Goal: Task Accomplishment & Management: Manage account settings

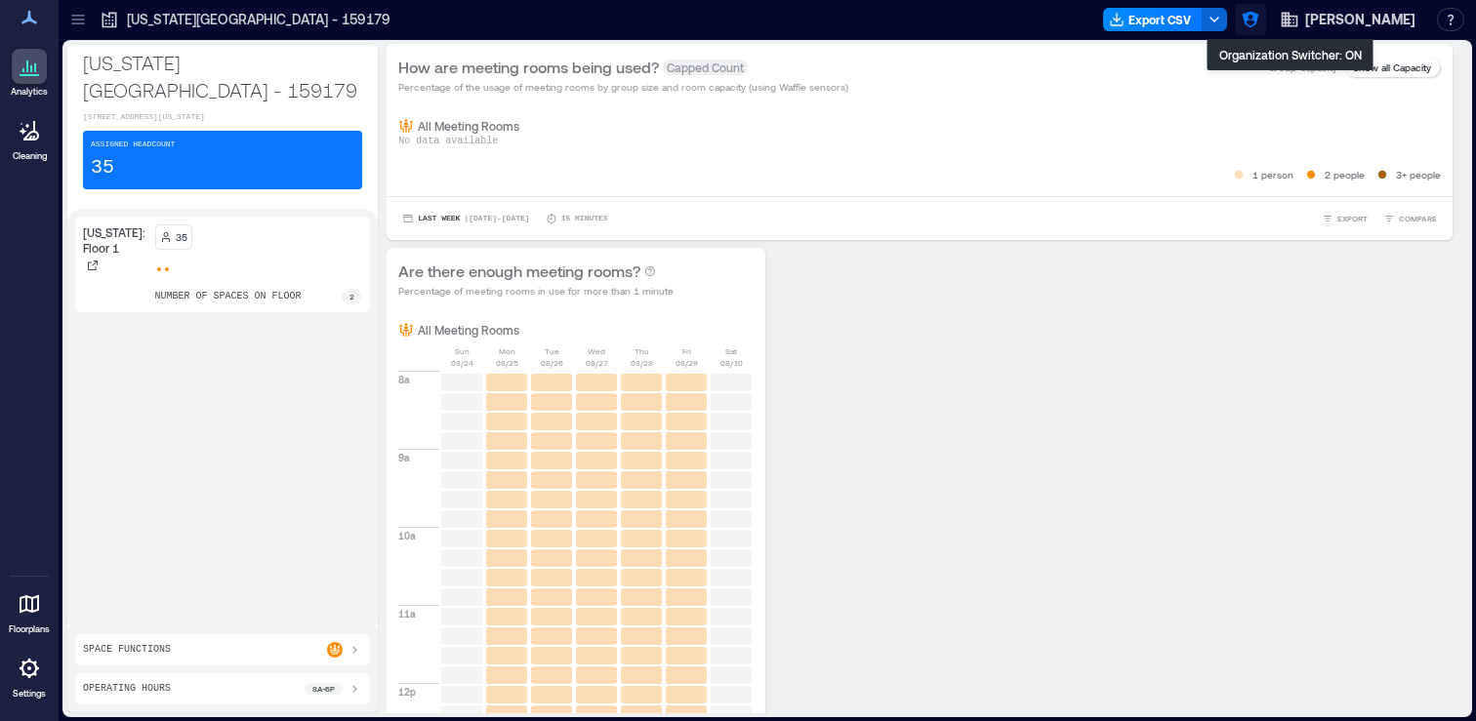
click at [1258, 17] on icon "button" at bounding box center [1250, 20] width 17 height 17
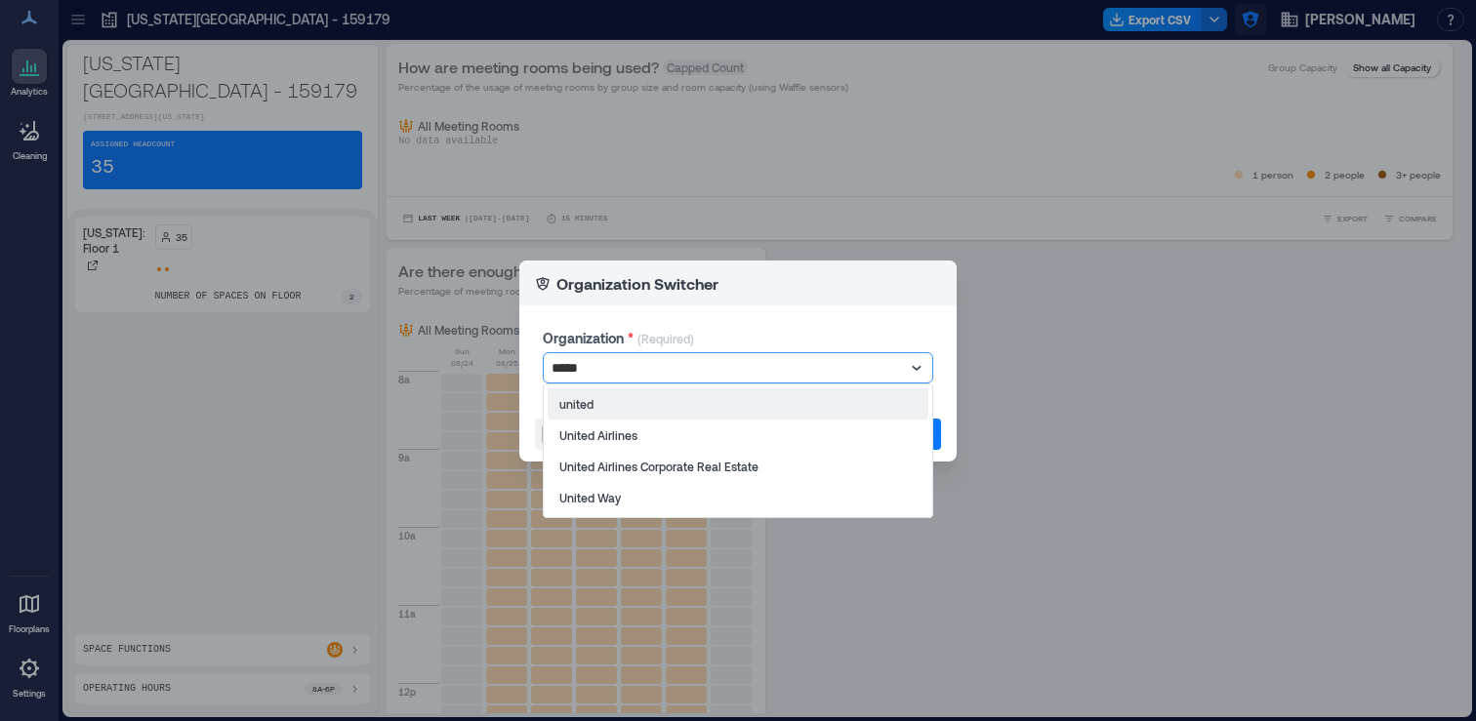
type input "******"
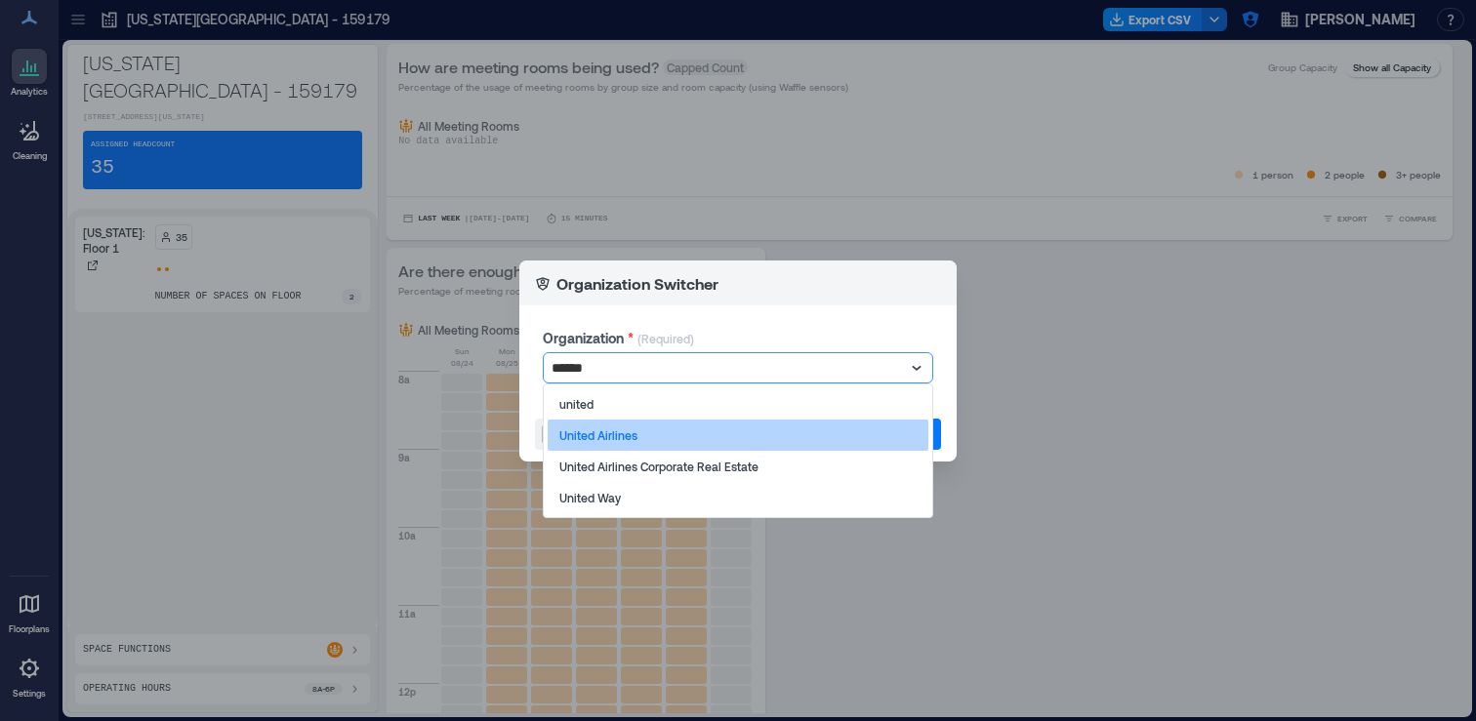
click at [850, 446] on div "United Airlines" at bounding box center [738, 435] width 381 height 31
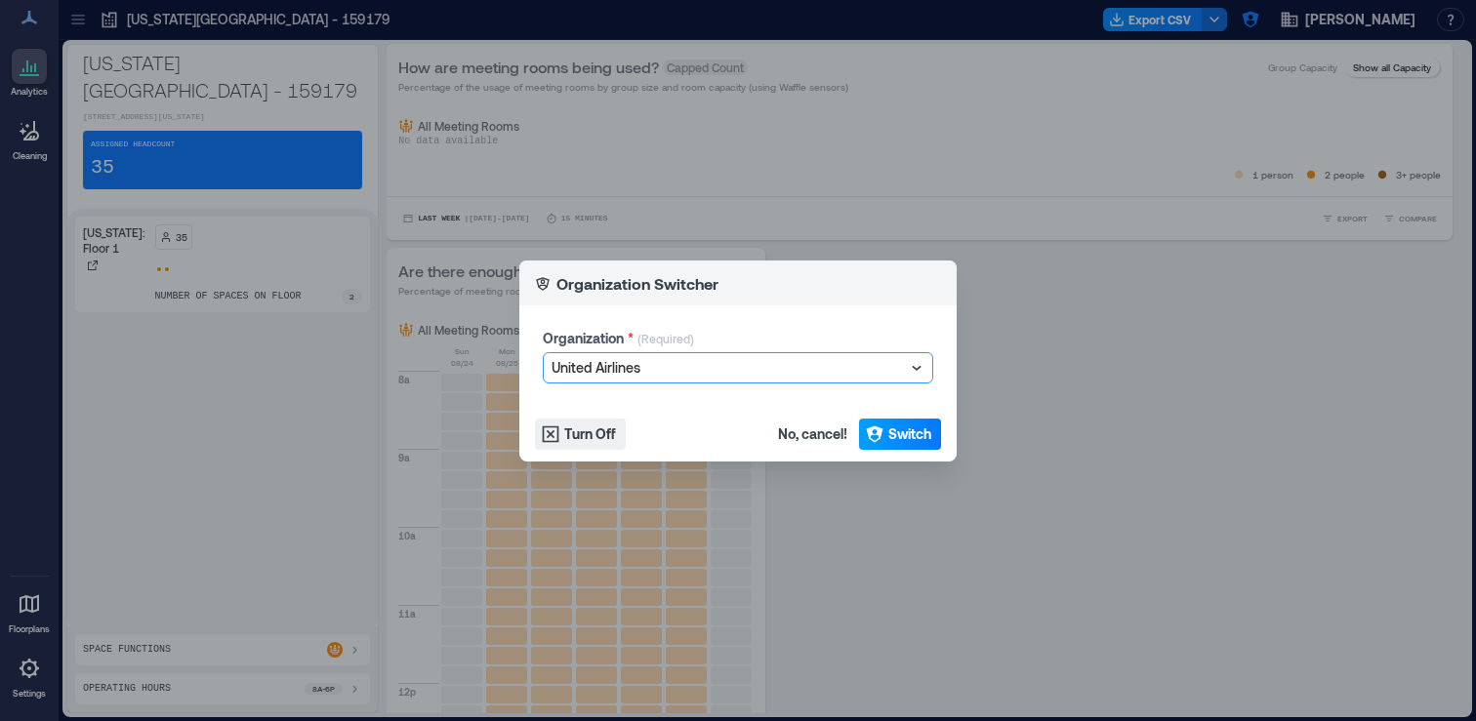
click at [897, 437] on span "Switch" at bounding box center [909, 435] width 43 height 20
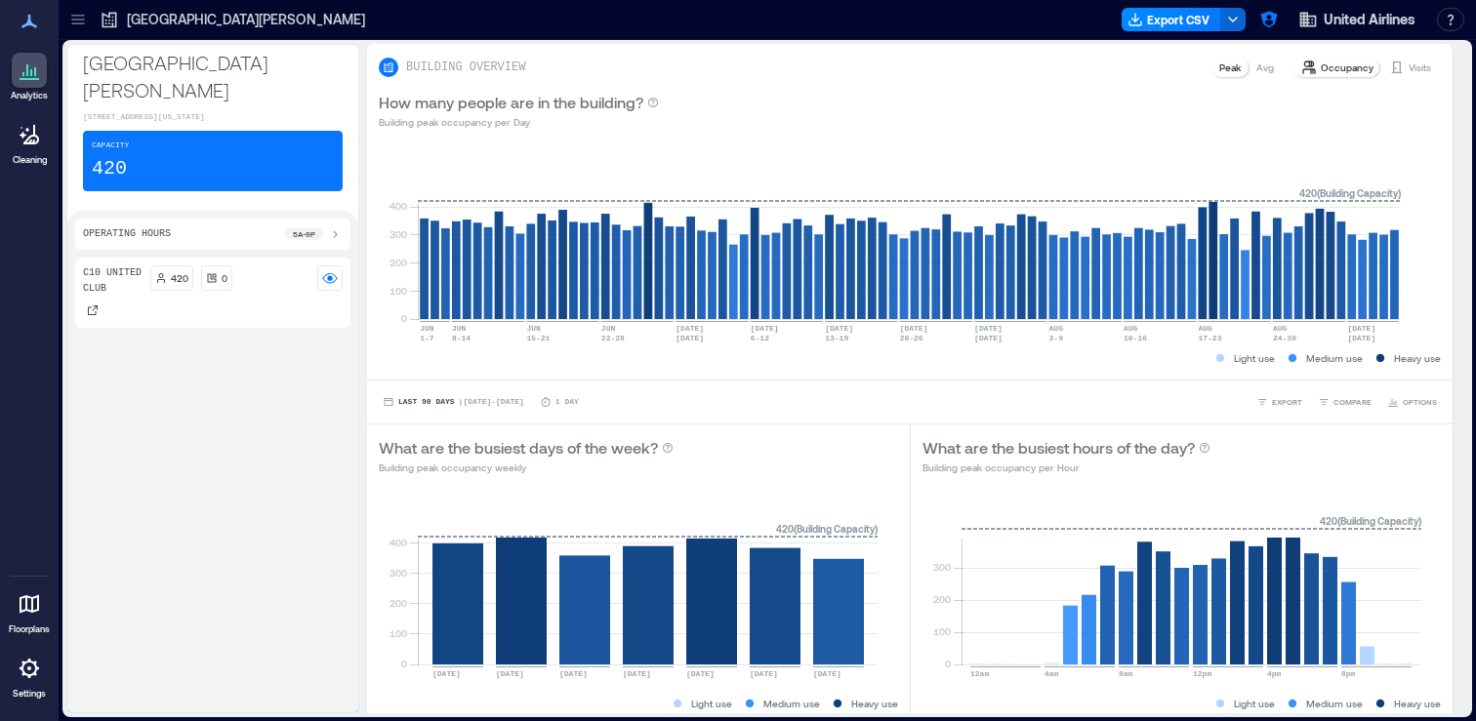
click at [80, 27] on icon at bounding box center [78, 20] width 20 height 20
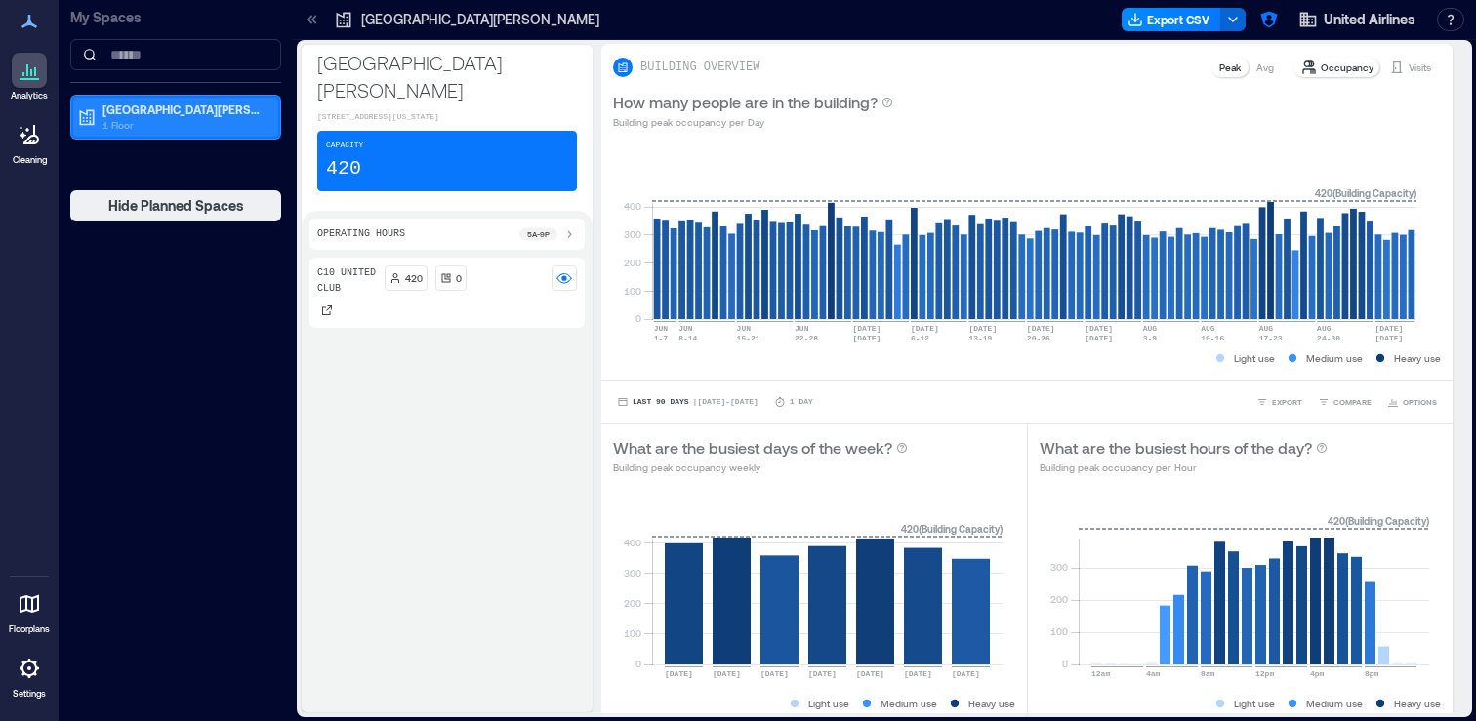
click at [173, 127] on p "1 Floor" at bounding box center [184, 125] width 164 height 16
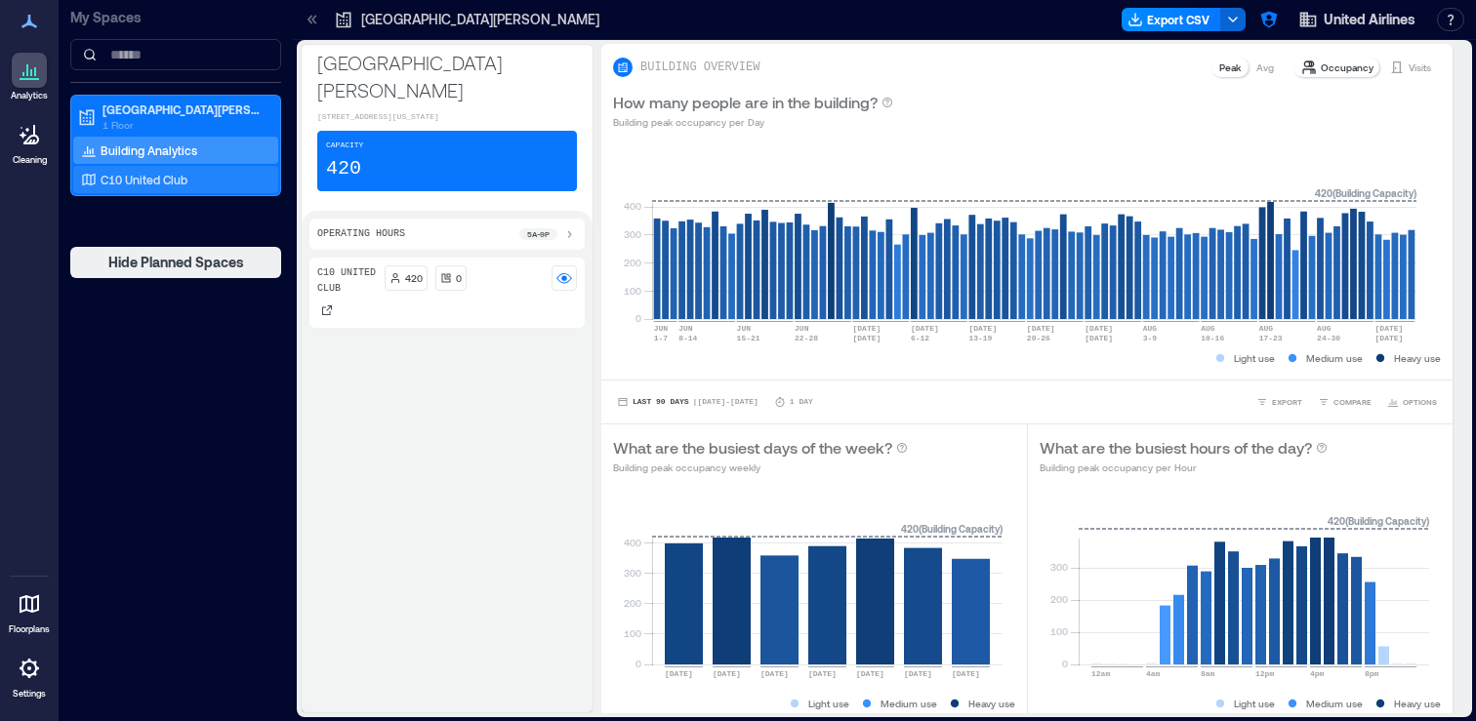
click at [170, 188] on div "C10 United Club" at bounding box center [171, 180] width 189 height 20
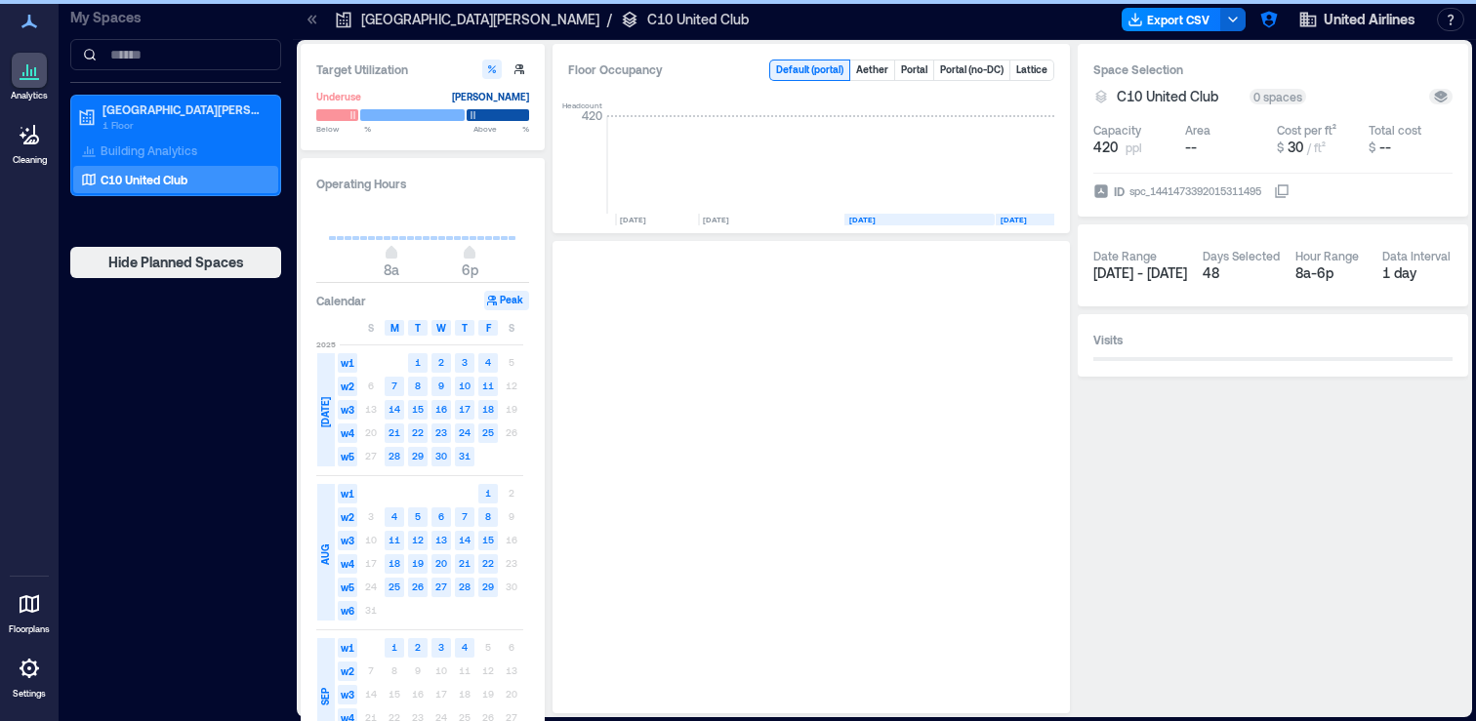
scroll to position [0, 117]
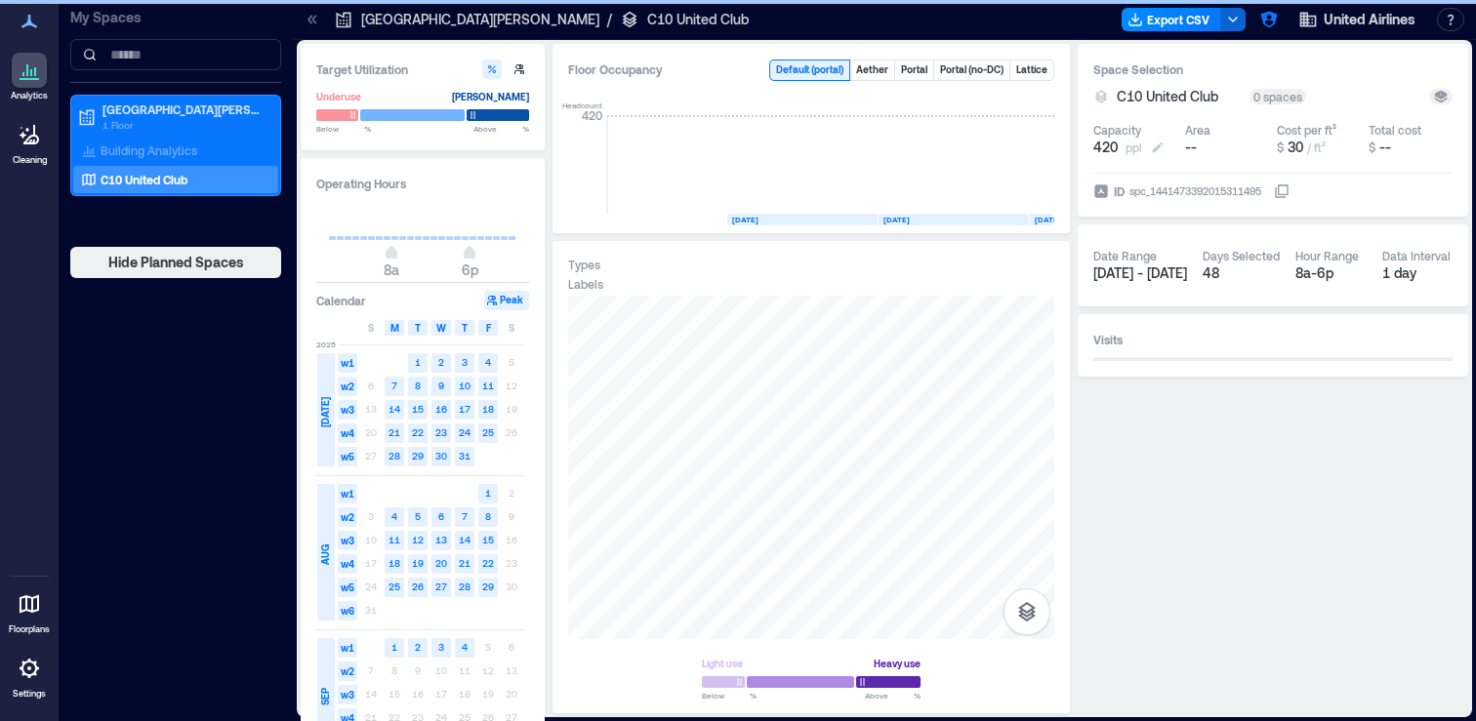
click at [1109, 147] on span "420" at bounding box center [1105, 148] width 24 height 20
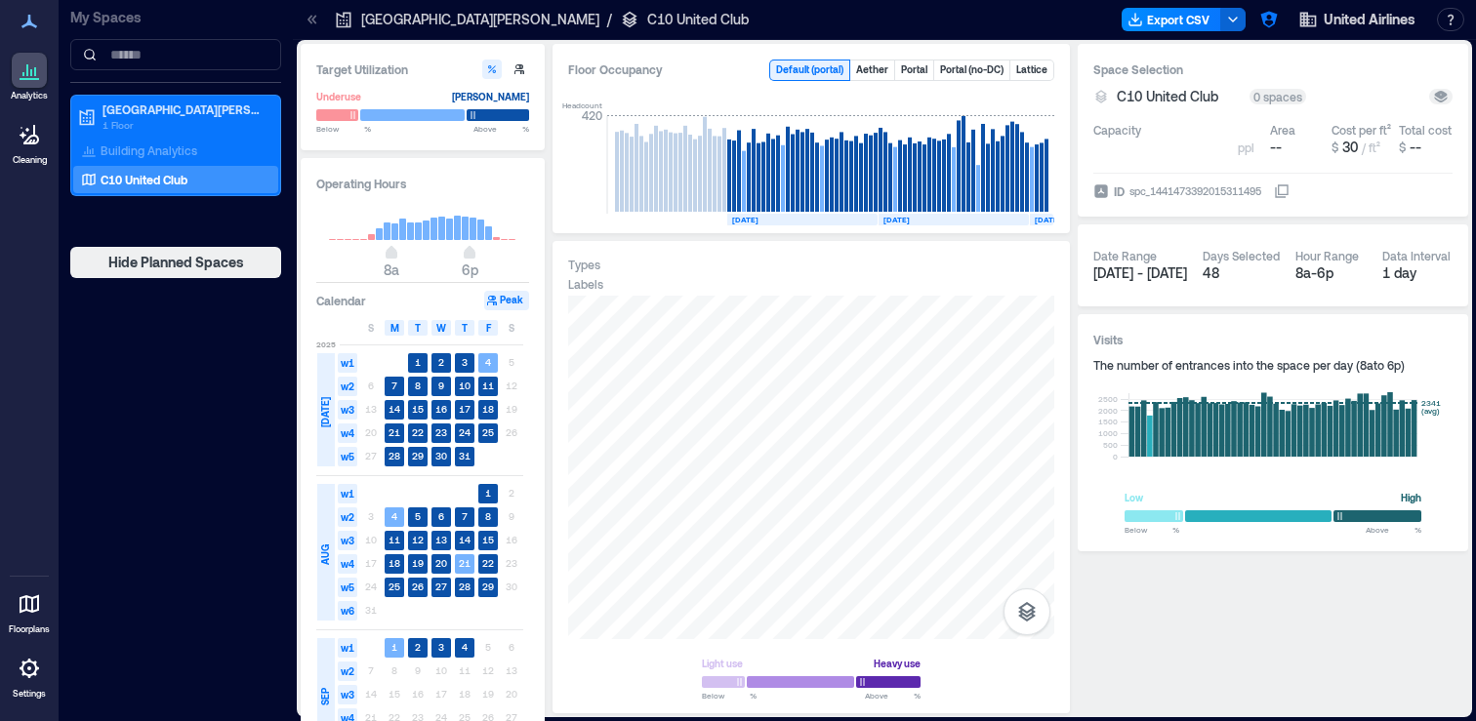
type input "***"
click at [1180, 115] on div "Capacity *** ppl Area -- Cost per ft² $ 30 / ft² Total cost $ --" at bounding box center [1272, 139] width 359 height 51
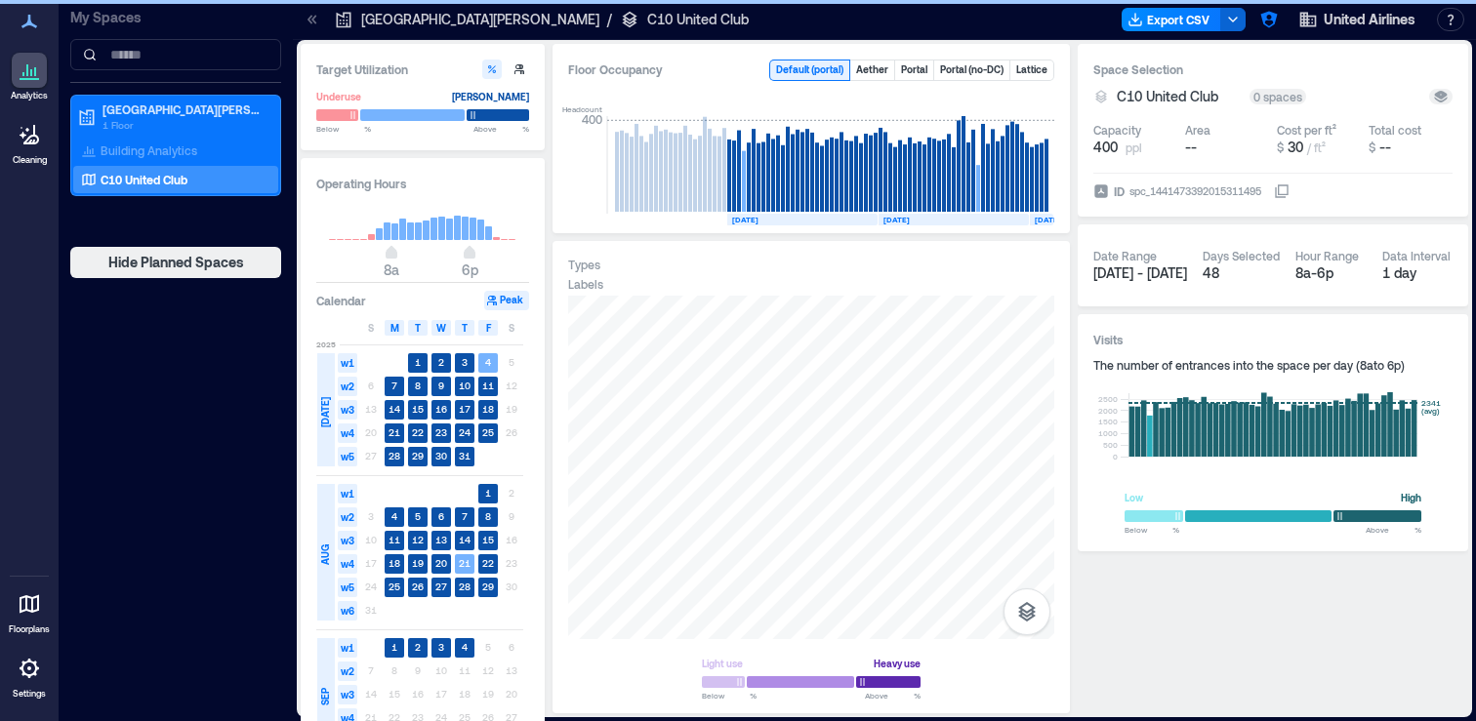
click at [34, 197] on div "Analytics Cleaning Floorplans Settings" at bounding box center [29, 360] width 59 height 721
click at [1261, 20] on icon "button" at bounding box center [1268, 20] width 17 height 17
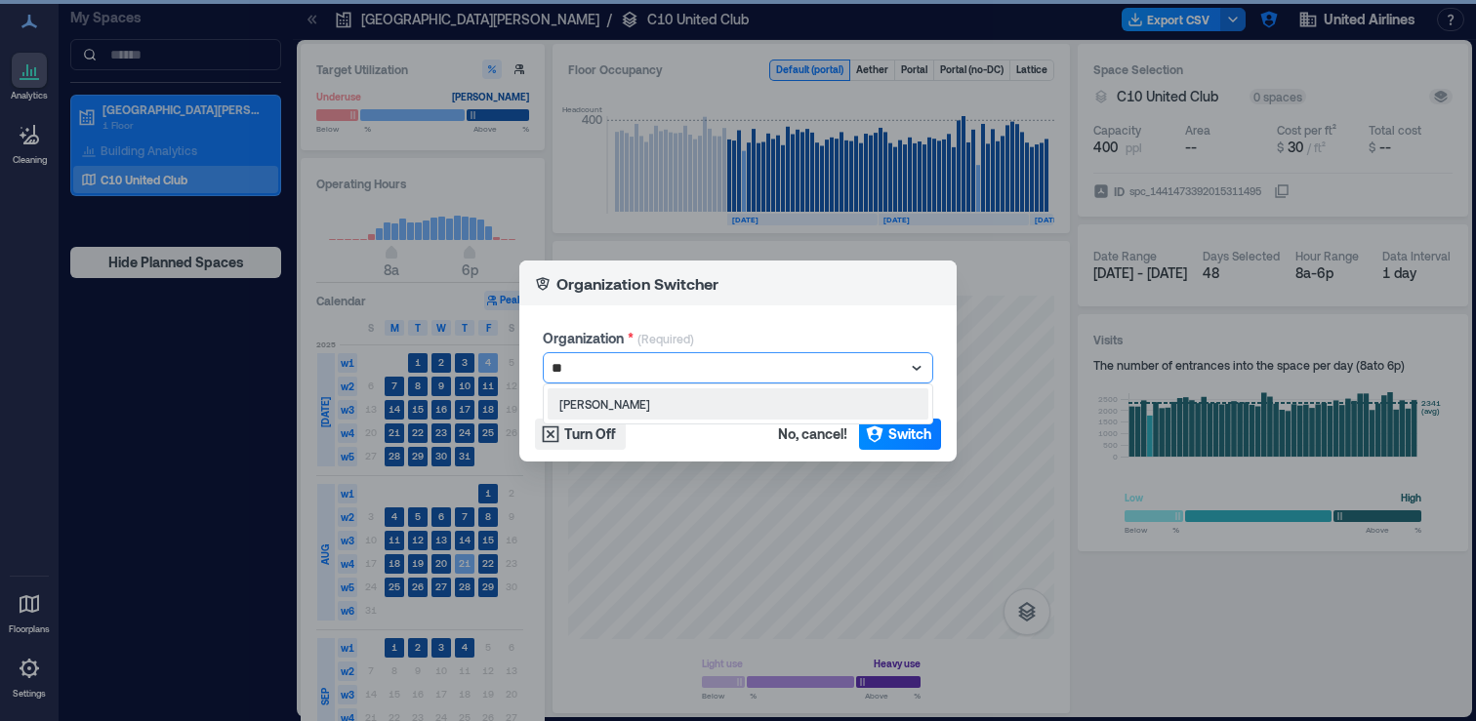
type input "***"
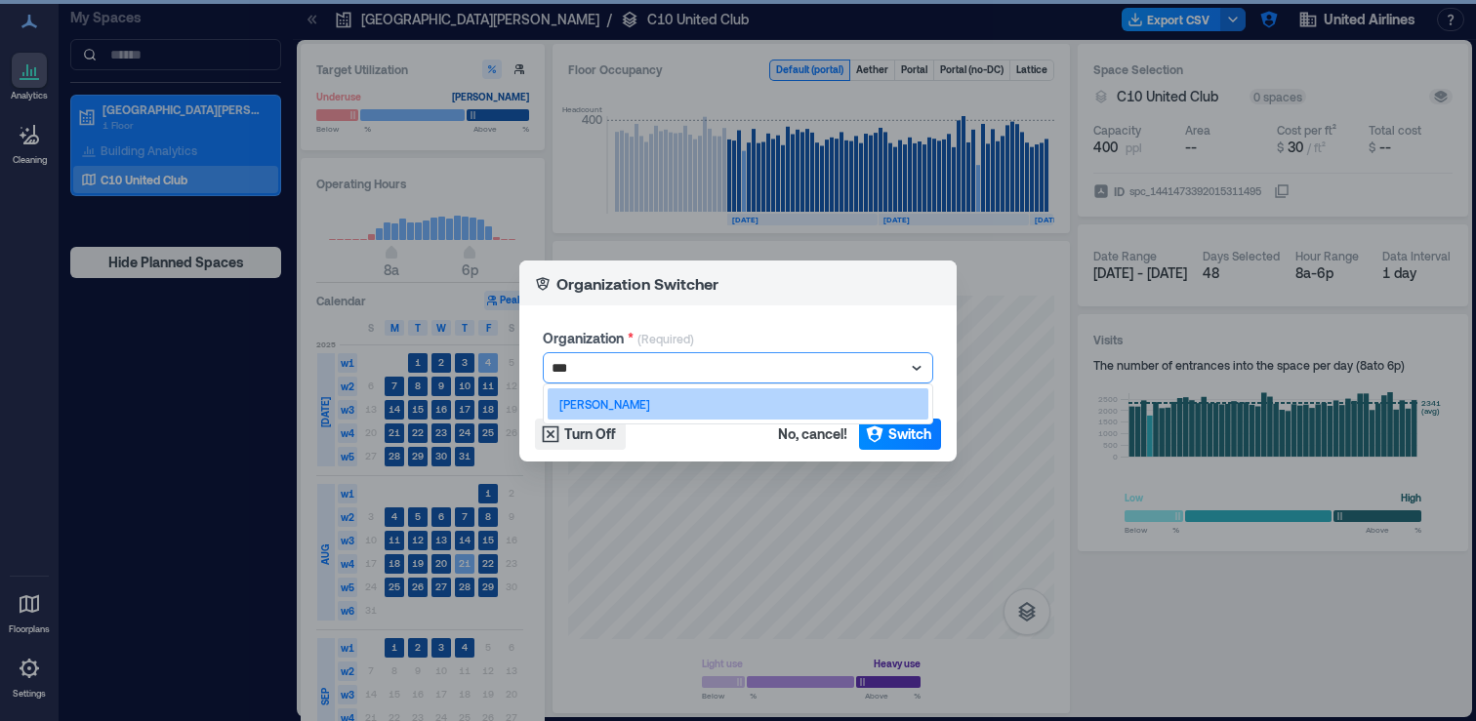
click at [636, 403] on div "[PERSON_NAME]" at bounding box center [738, 403] width 381 height 31
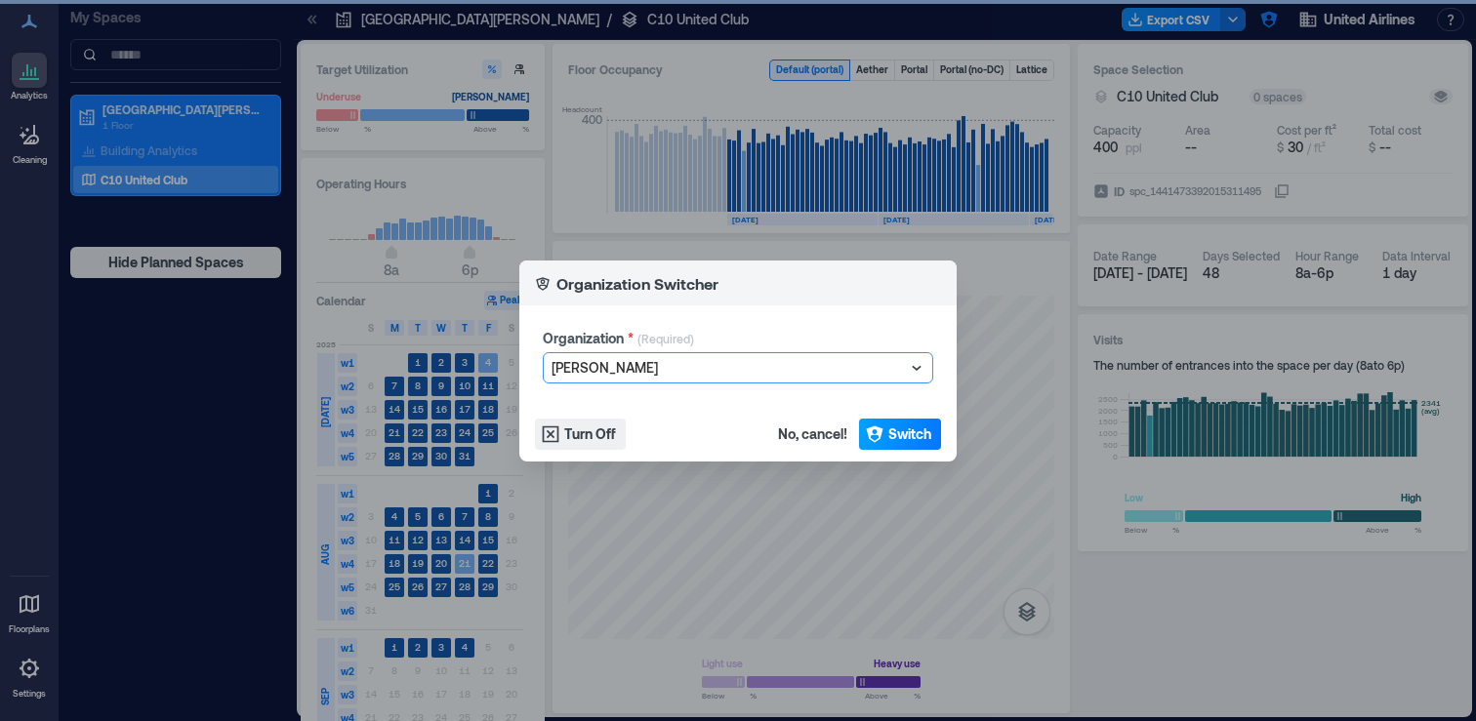
click at [915, 440] on span "Switch" at bounding box center [909, 435] width 43 height 20
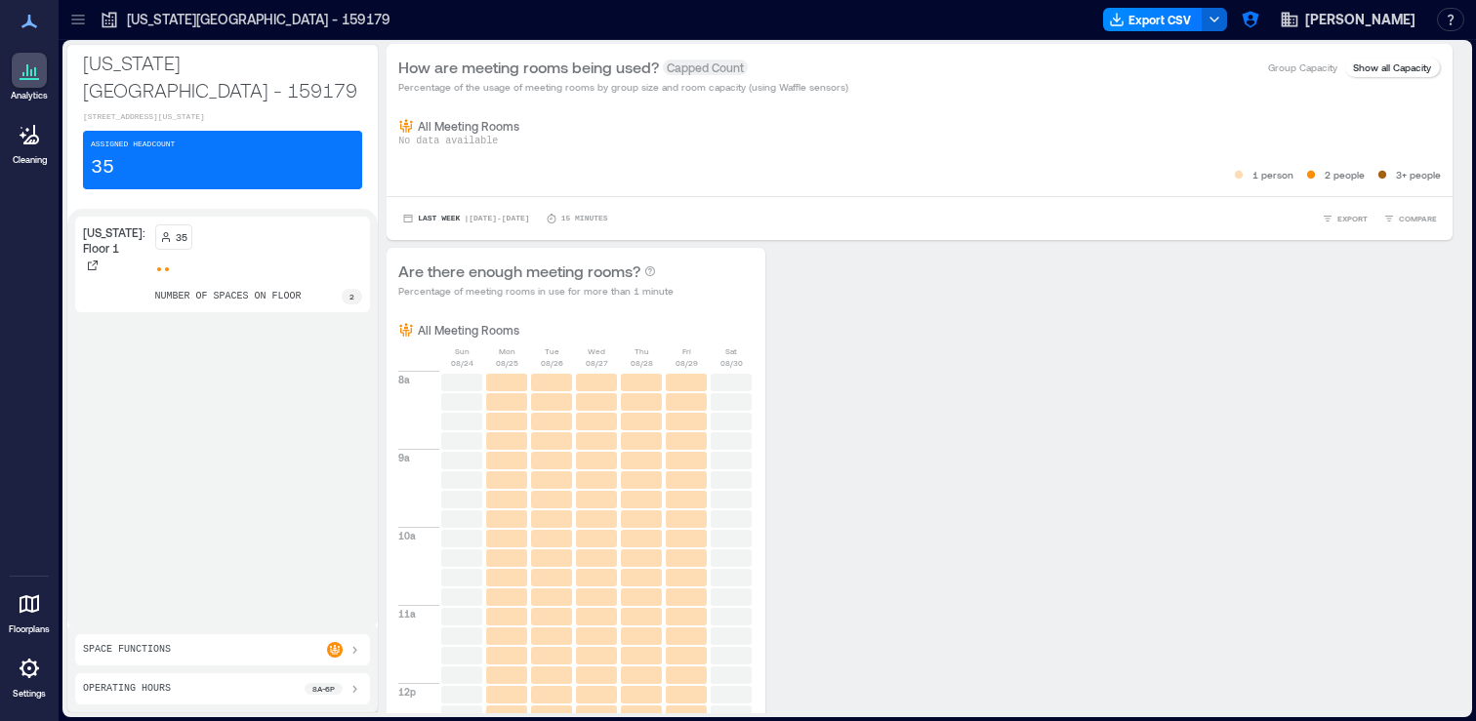
click at [81, 28] on icon at bounding box center [78, 20] width 20 height 20
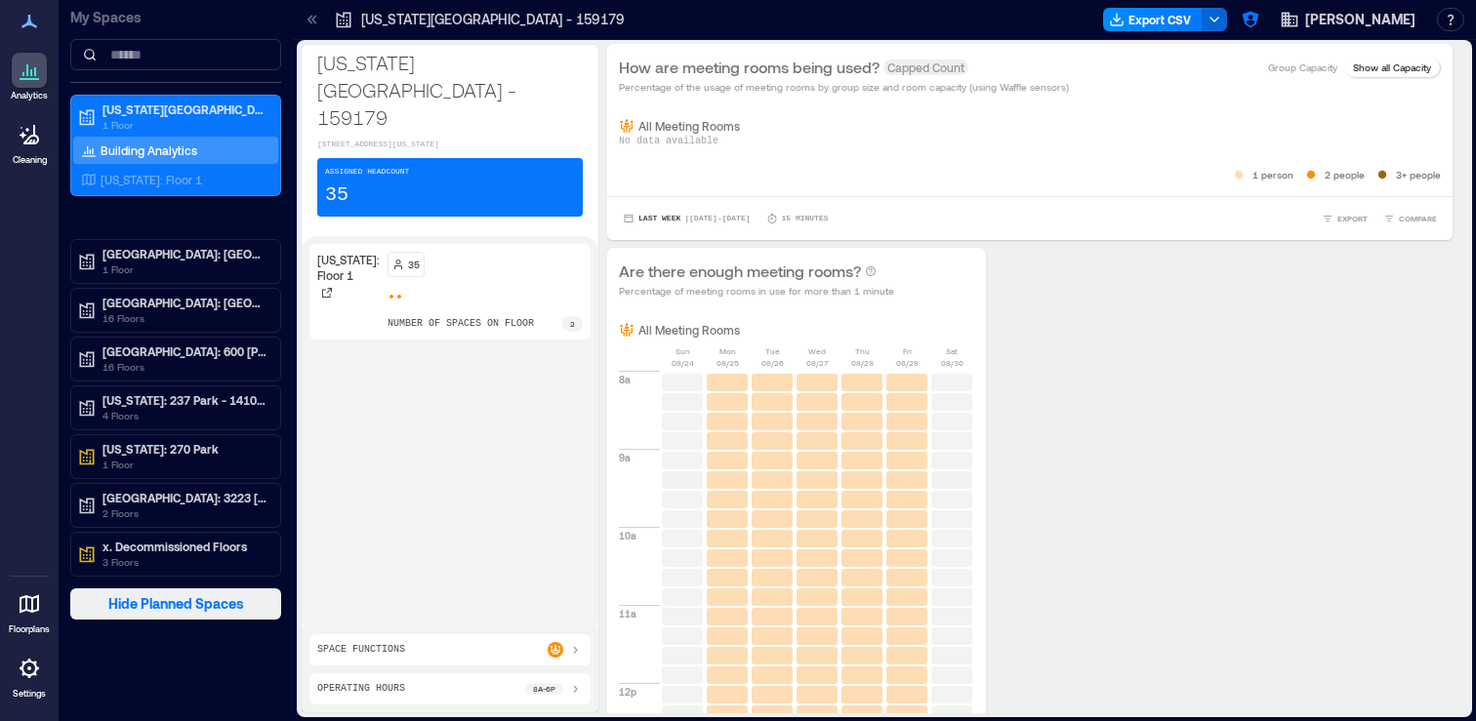
click at [165, 609] on span "Hide Planned Spaces" at bounding box center [176, 604] width 136 height 20
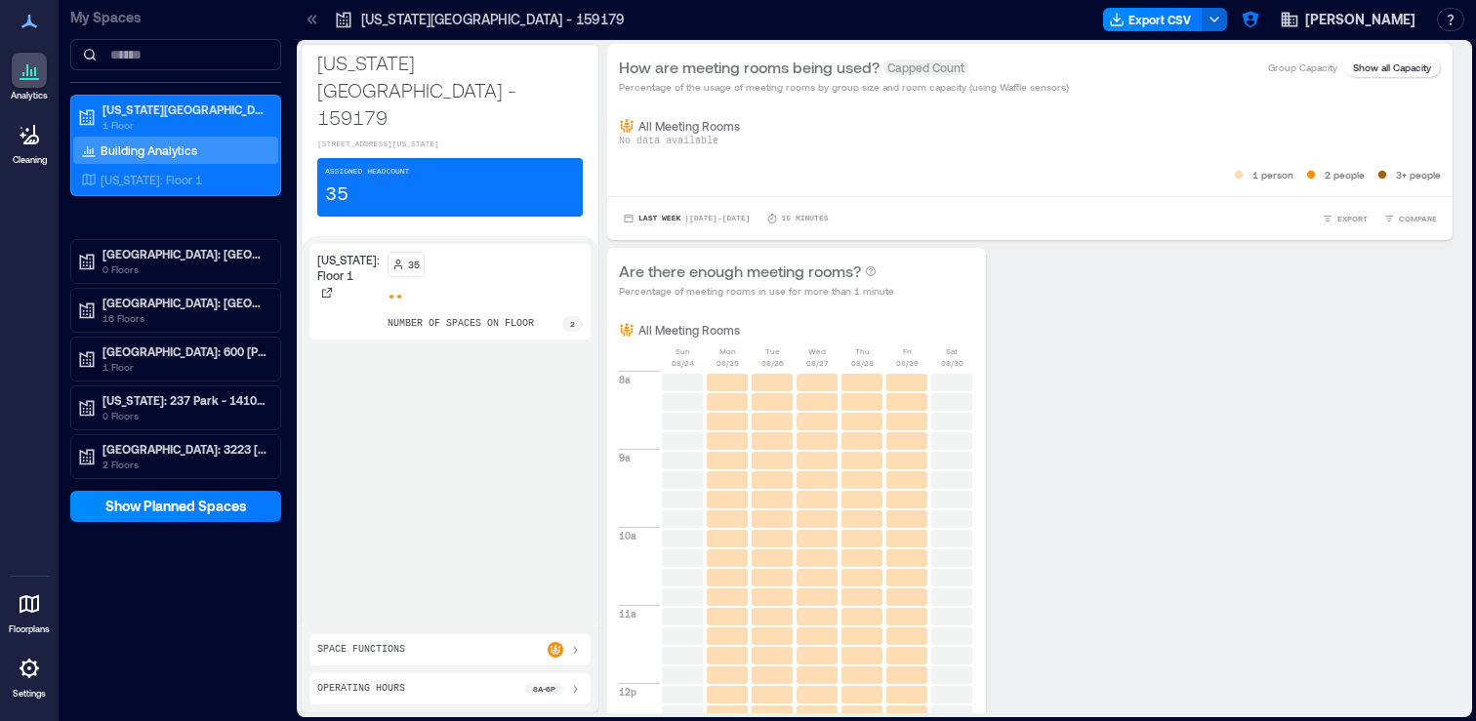
click at [205, 621] on div "My Spaces Delaware Tech Center - 159179 1 Floor Building Analytics Delaware: Fl…" at bounding box center [176, 360] width 234 height 721
click at [244, 224] on div "Delaware Tech Center - 159179 1 Floor Building Analytics Delaware: Floor 1 Denv…" at bounding box center [175, 287] width 211 height 385
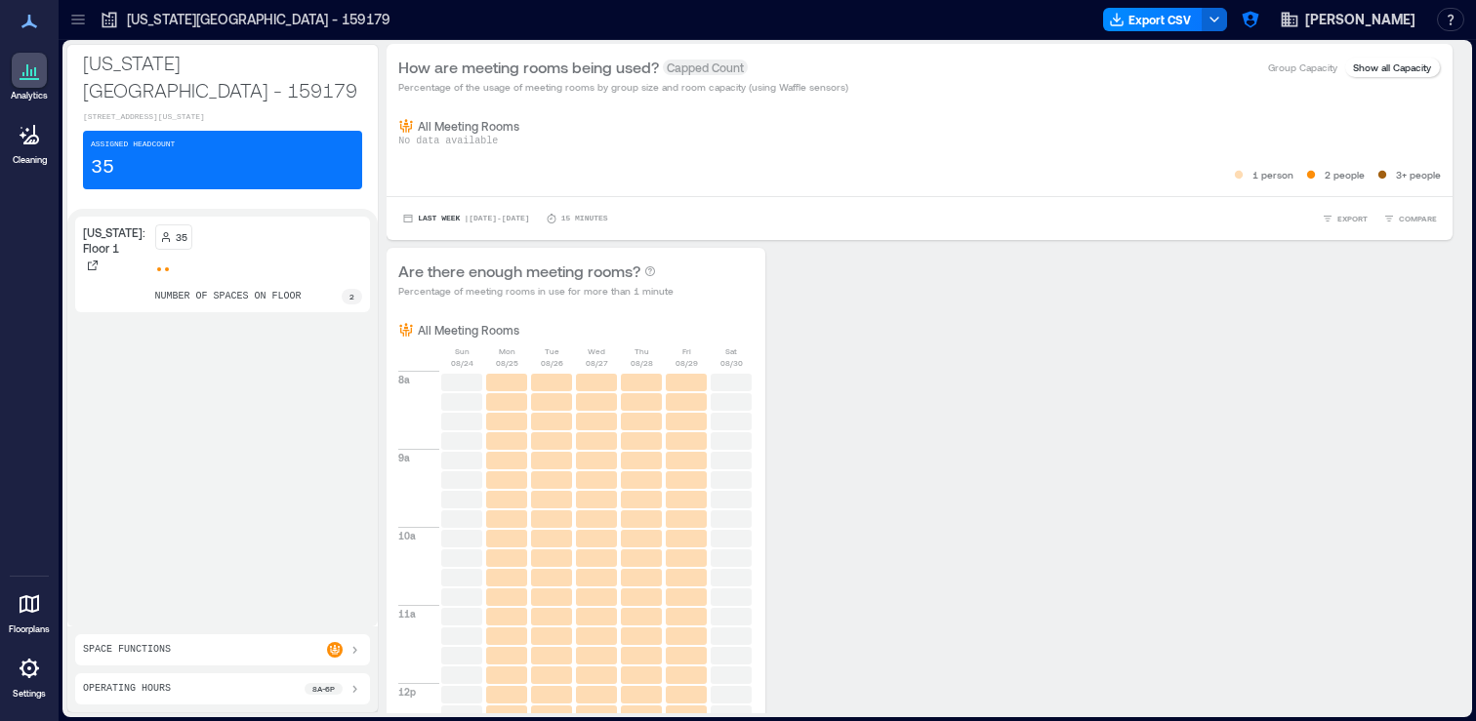
click at [80, 30] on div at bounding box center [77, 19] width 31 height 31
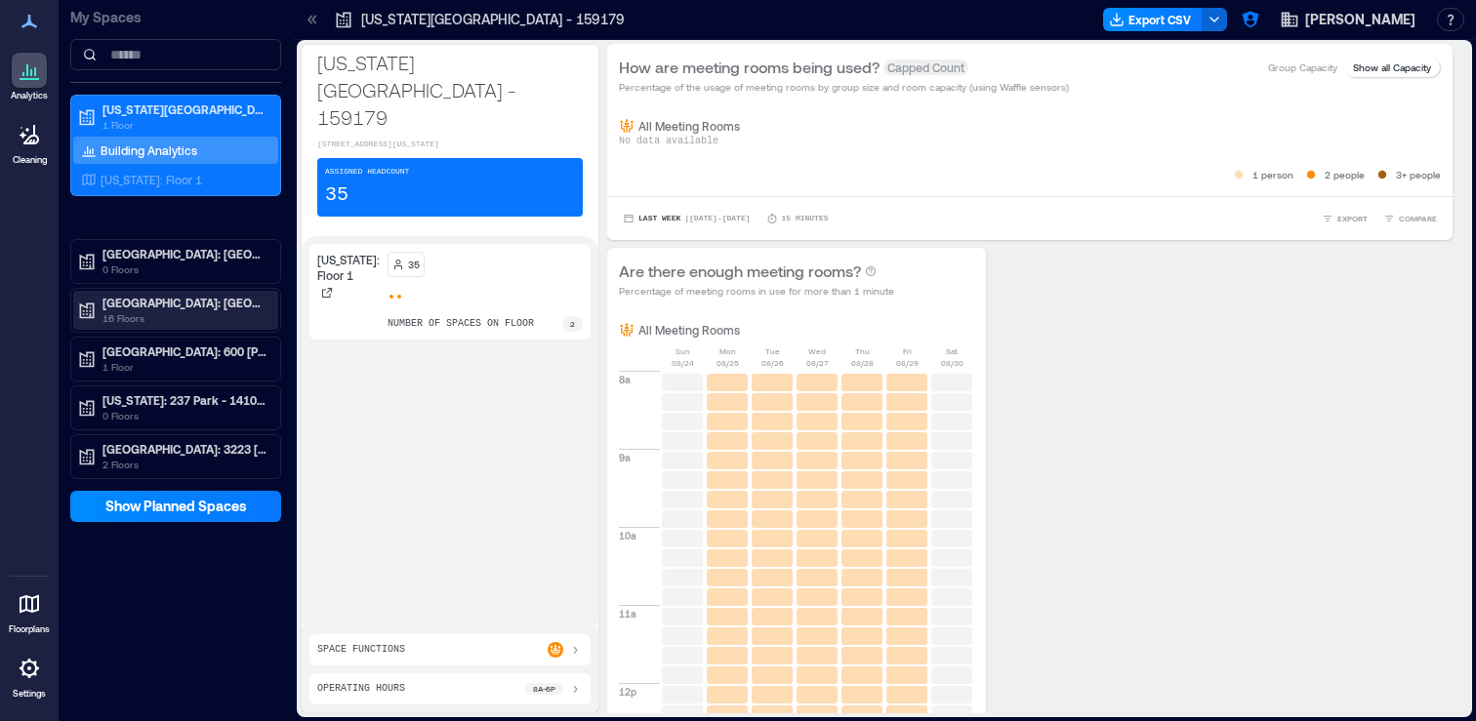
click at [201, 310] on p "16 Floors" at bounding box center [184, 318] width 164 height 16
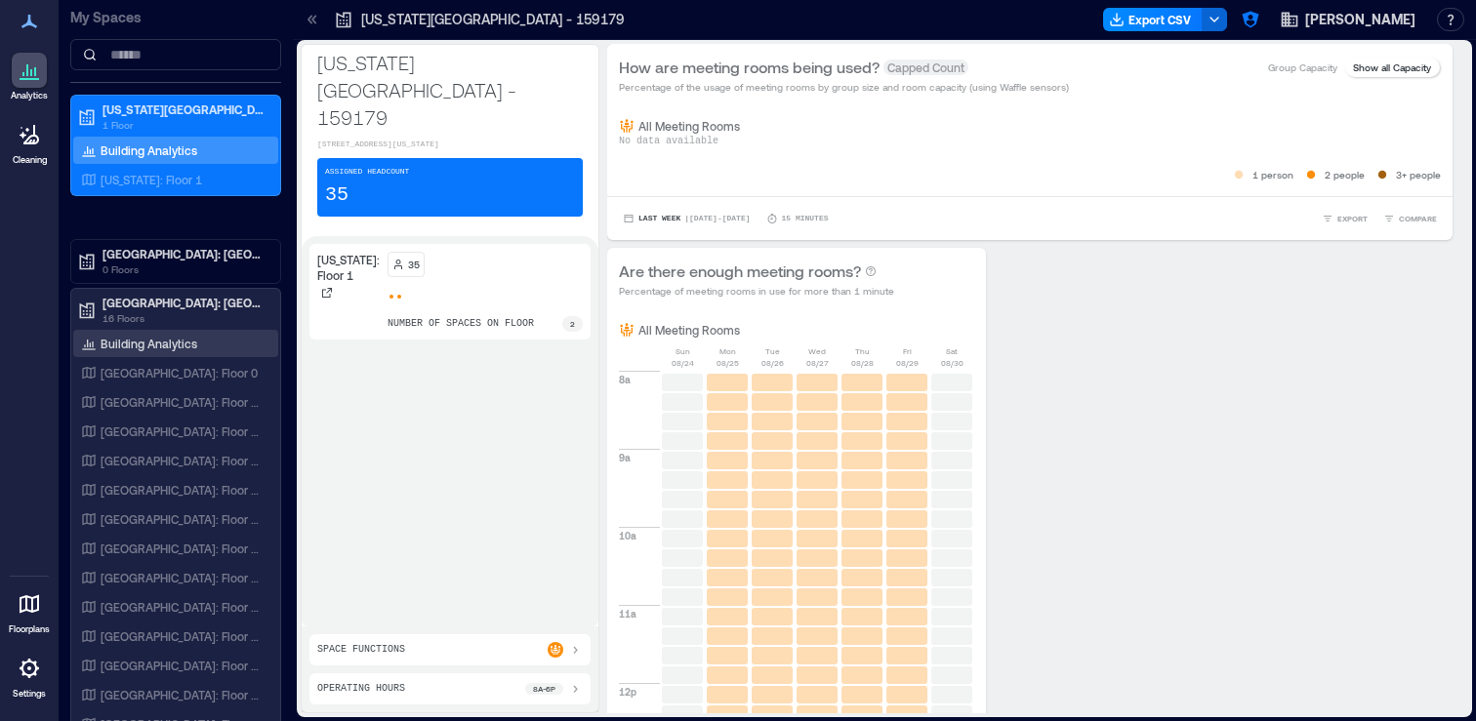
click at [186, 338] on p "Building Analytics" at bounding box center [149, 344] width 97 height 16
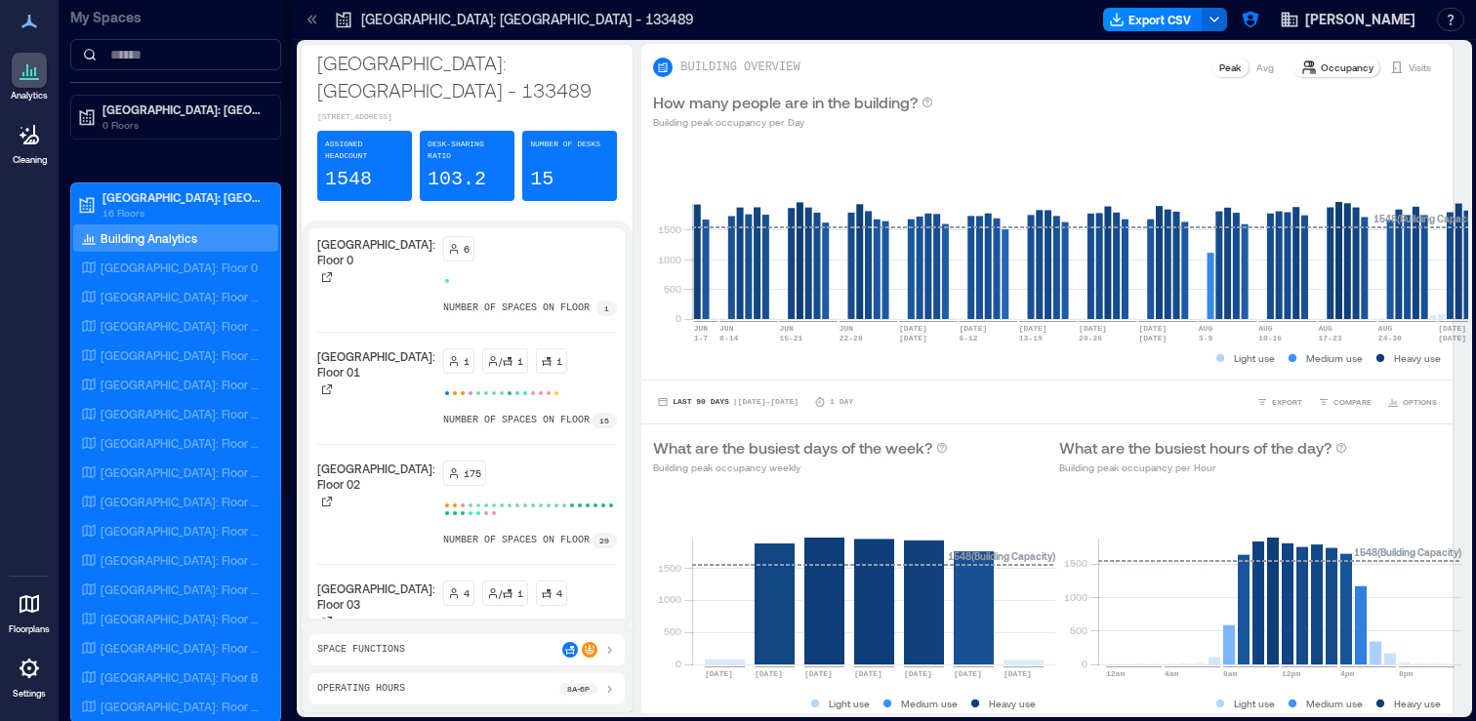
click at [34, 669] on icon at bounding box center [29, 668] width 23 height 23
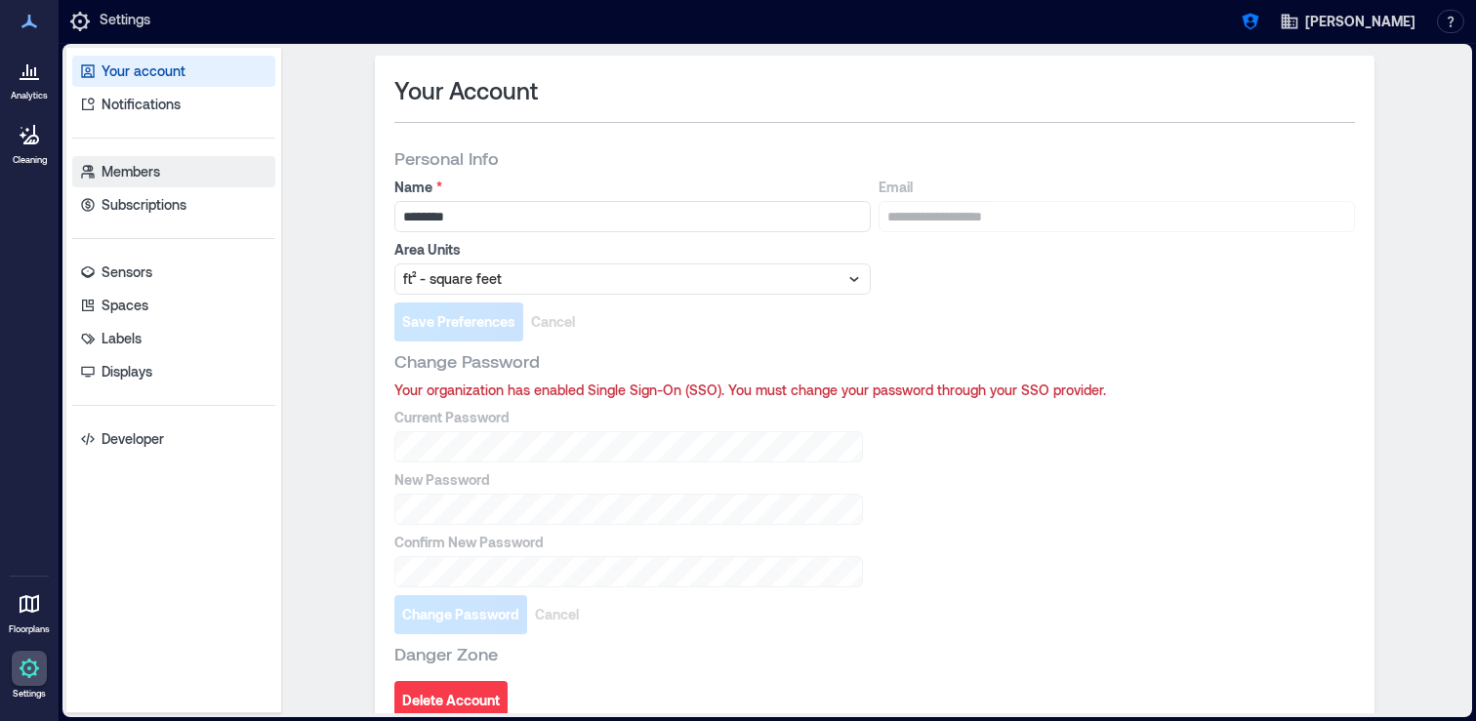
click at [191, 183] on link "Members" at bounding box center [173, 171] width 203 height 31
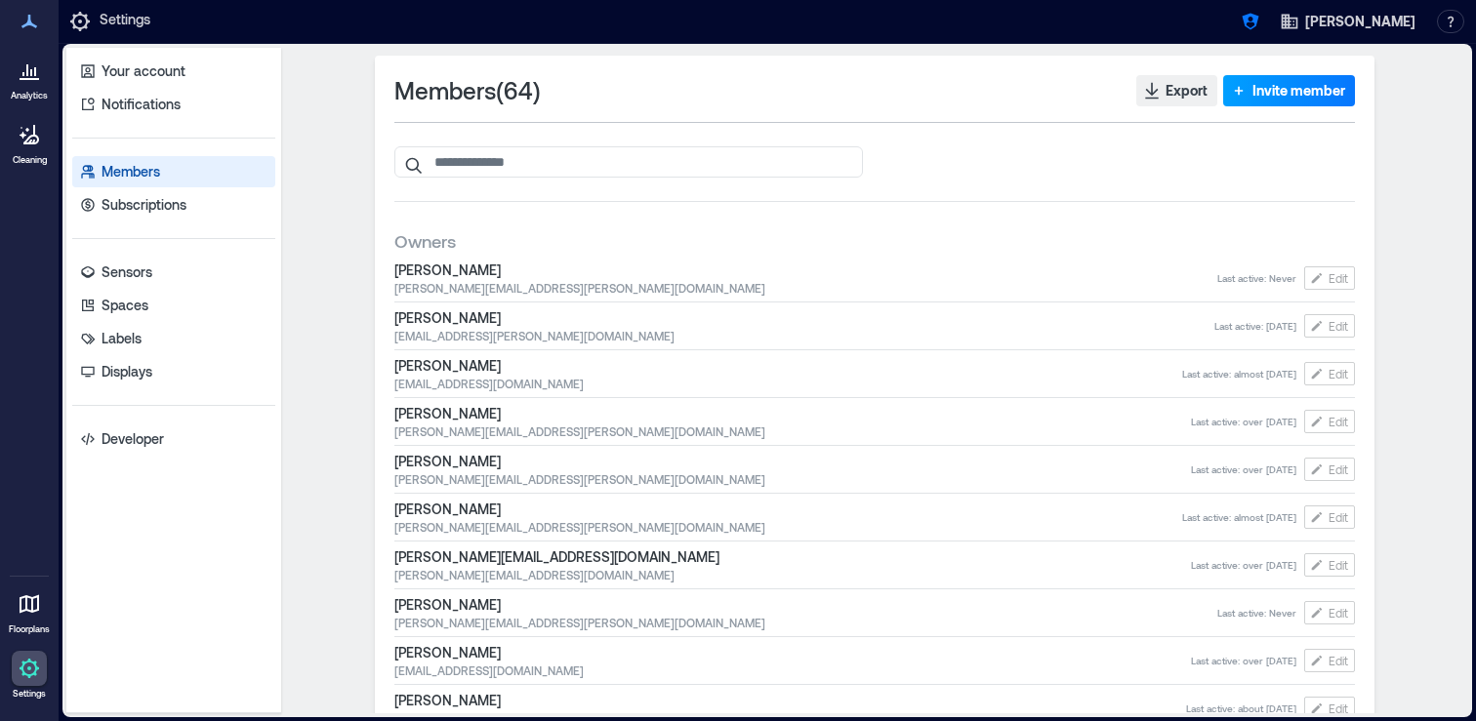
click at [1300, 87] on span "Invite member" at bounding box center [1298, 91] width 93 height 20
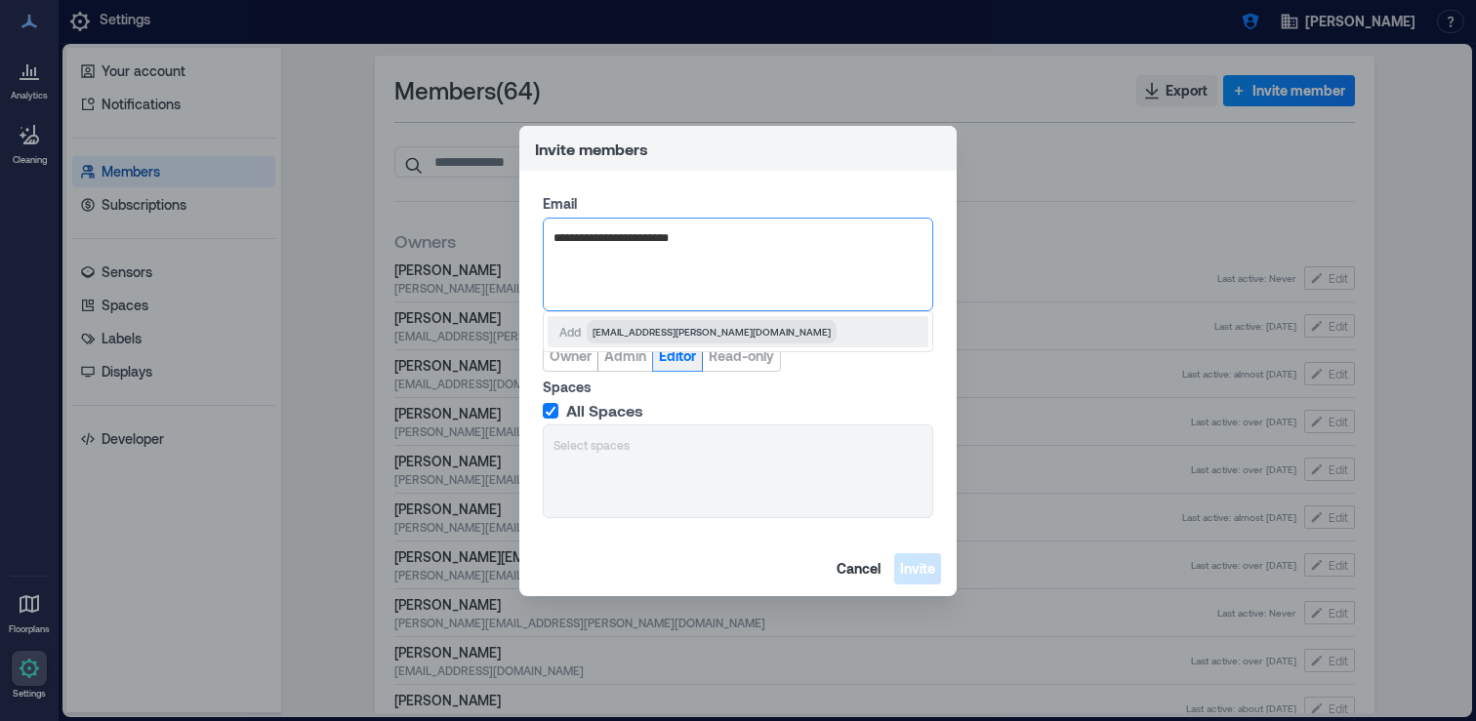
type input "**********"
click at [673, 361] on span "Editor" at bounding box center [677, 356] width 37 height 20
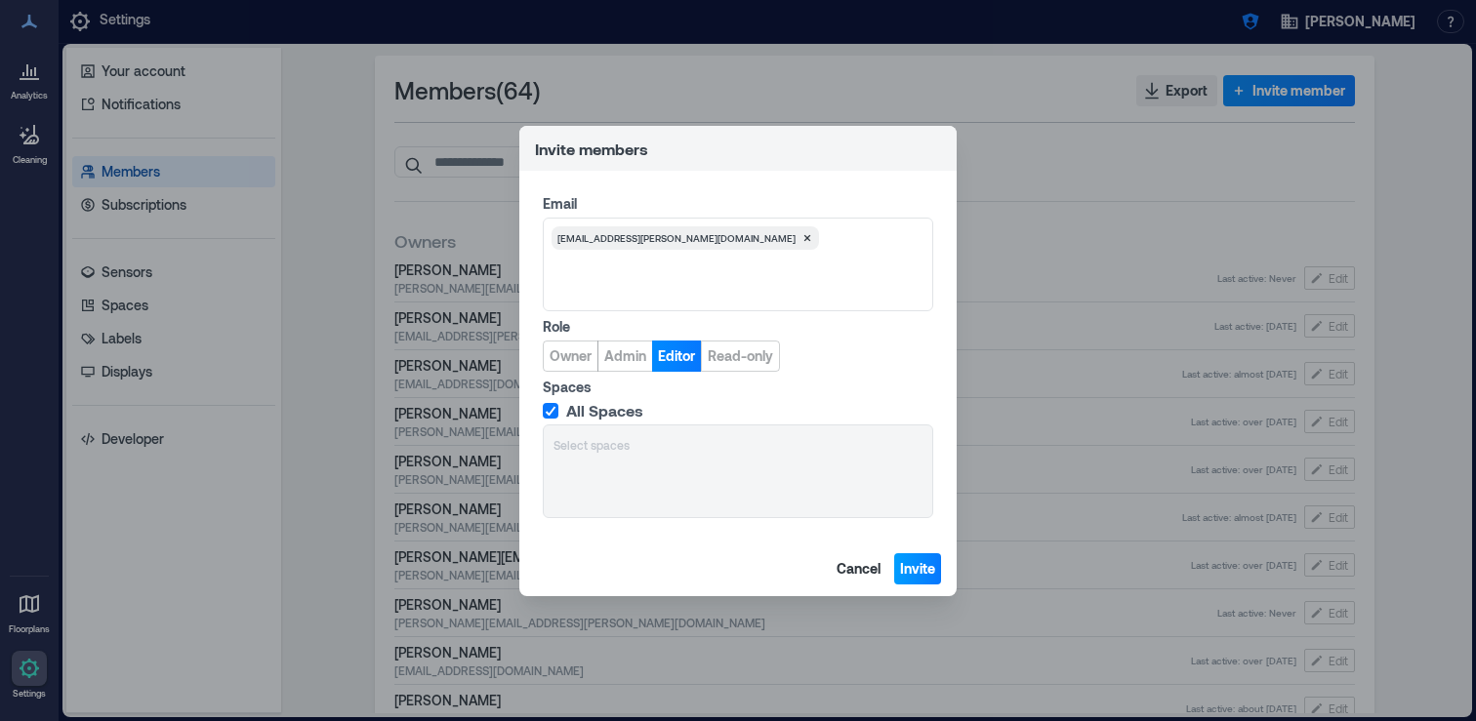
click at [915, 568] on span "Invite" at bounding box center [917, 569] width 35 height 20
